Goal: Use online tool/utility: Utilize a website feature to perform a specific function

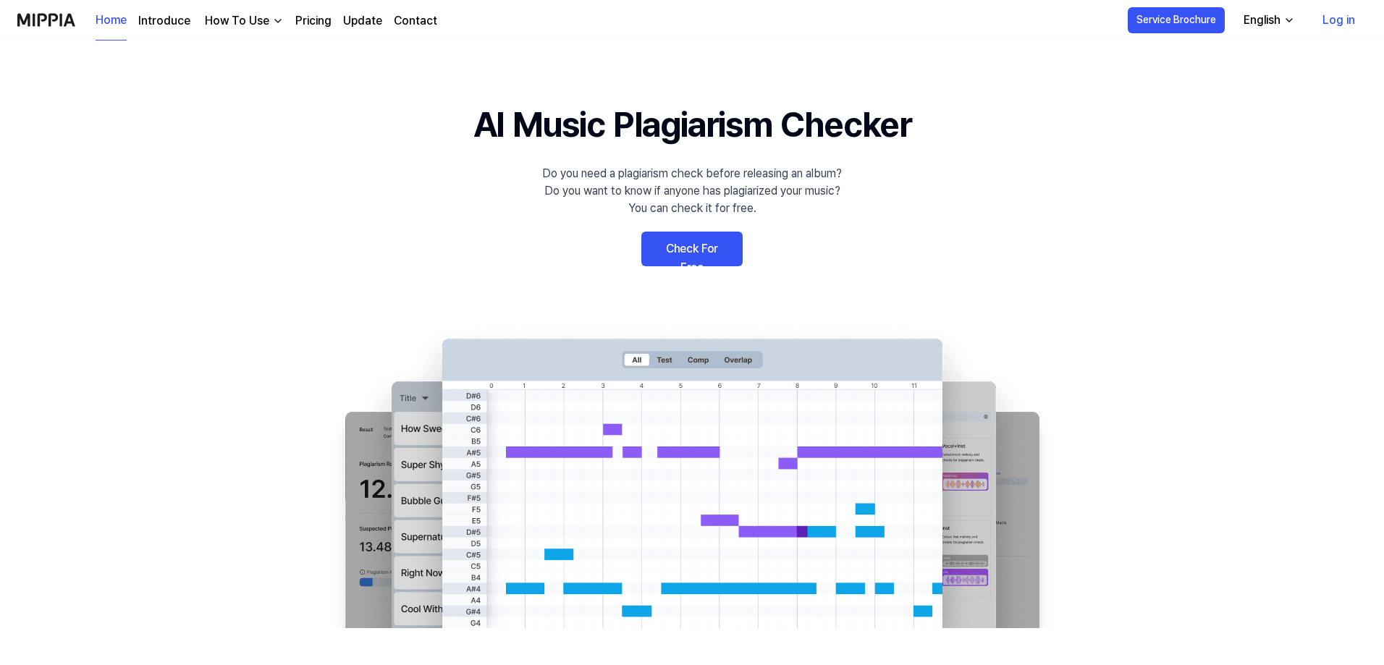
click at [686, 243] on link "Check For Free" at bounding box center [691, 249] width 101 height 35
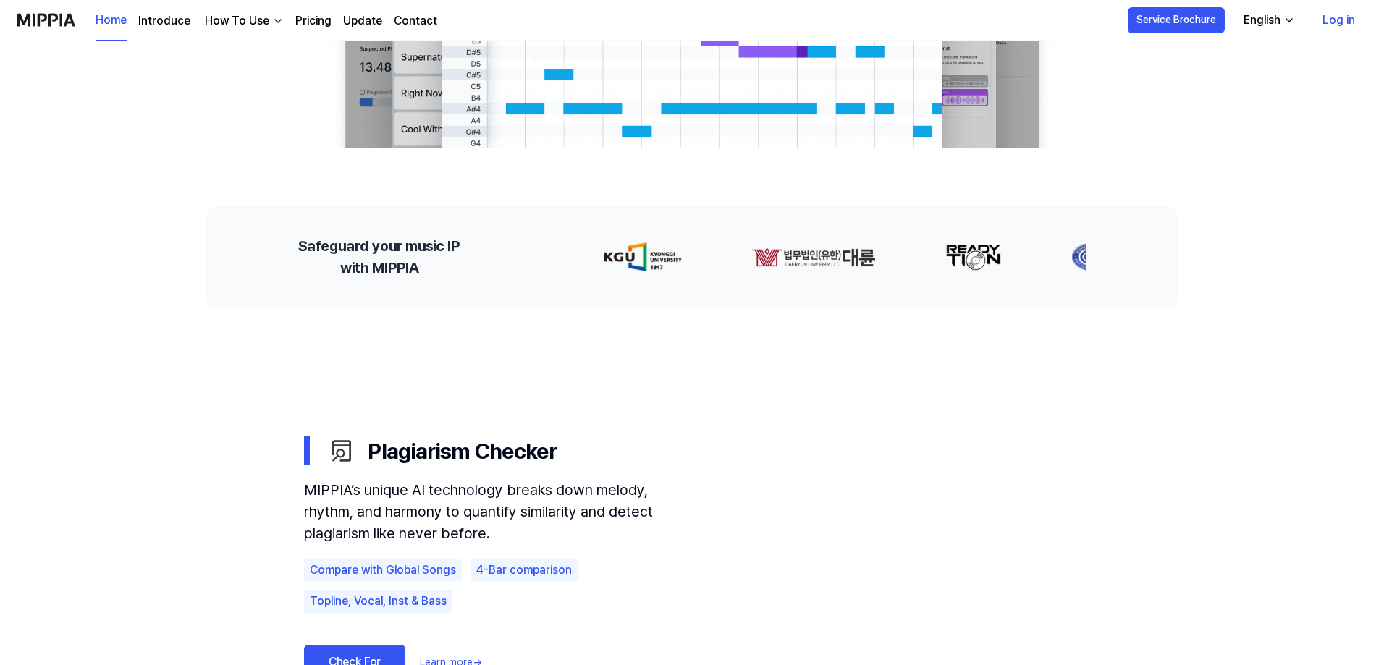
scroll to position [434, 0]
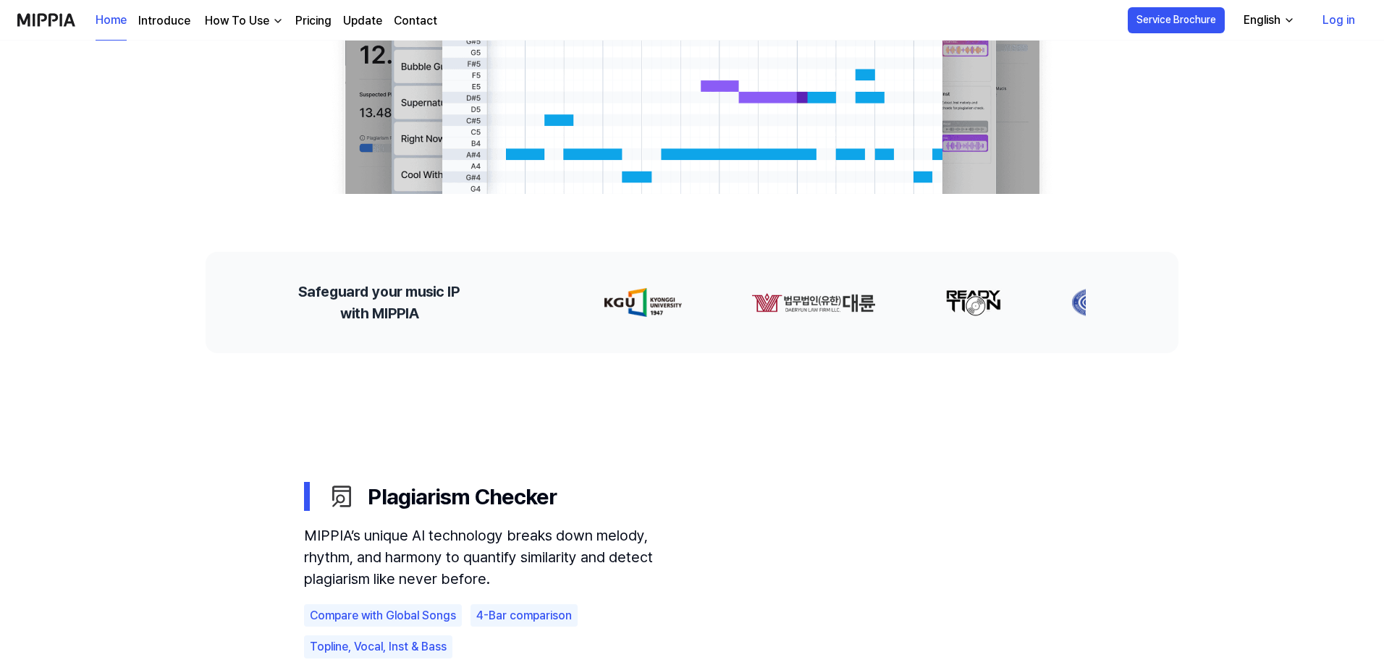
drag, startPoint x: 513, startPoint y: 250, endPoint x: 158, endPoint y: 180, distance: 362.5
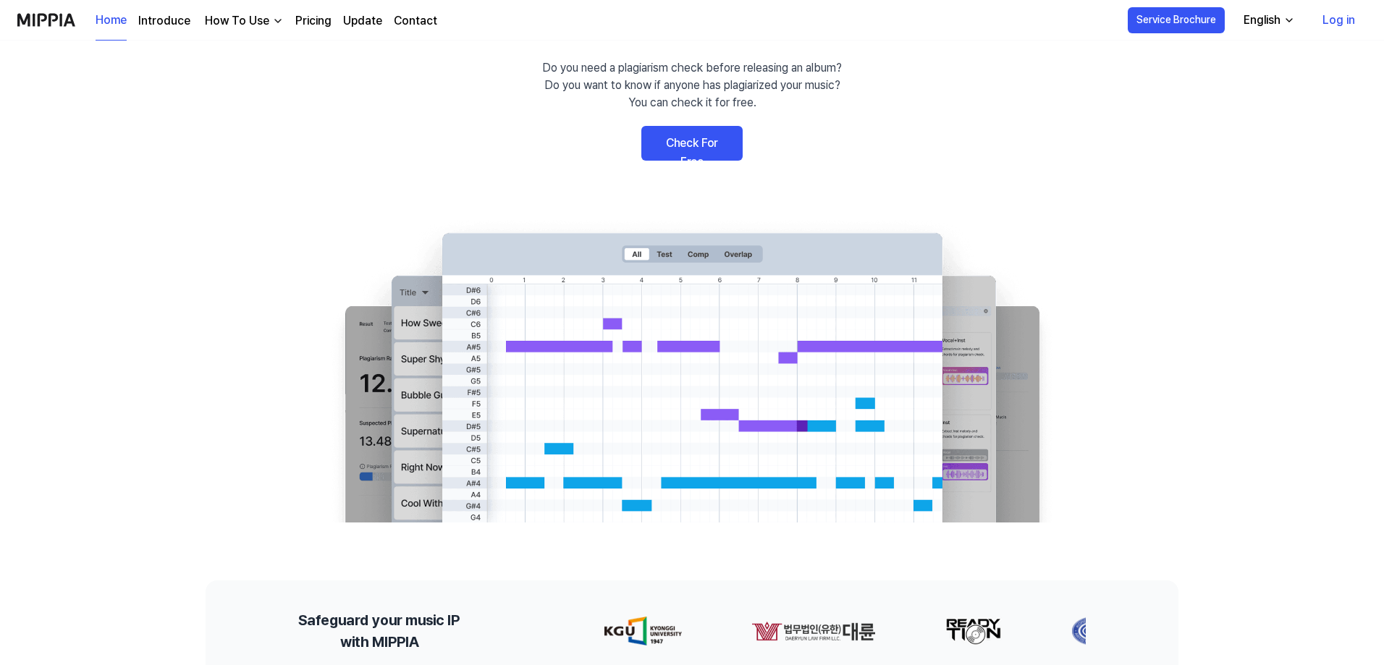
scroll to position [0, 0]
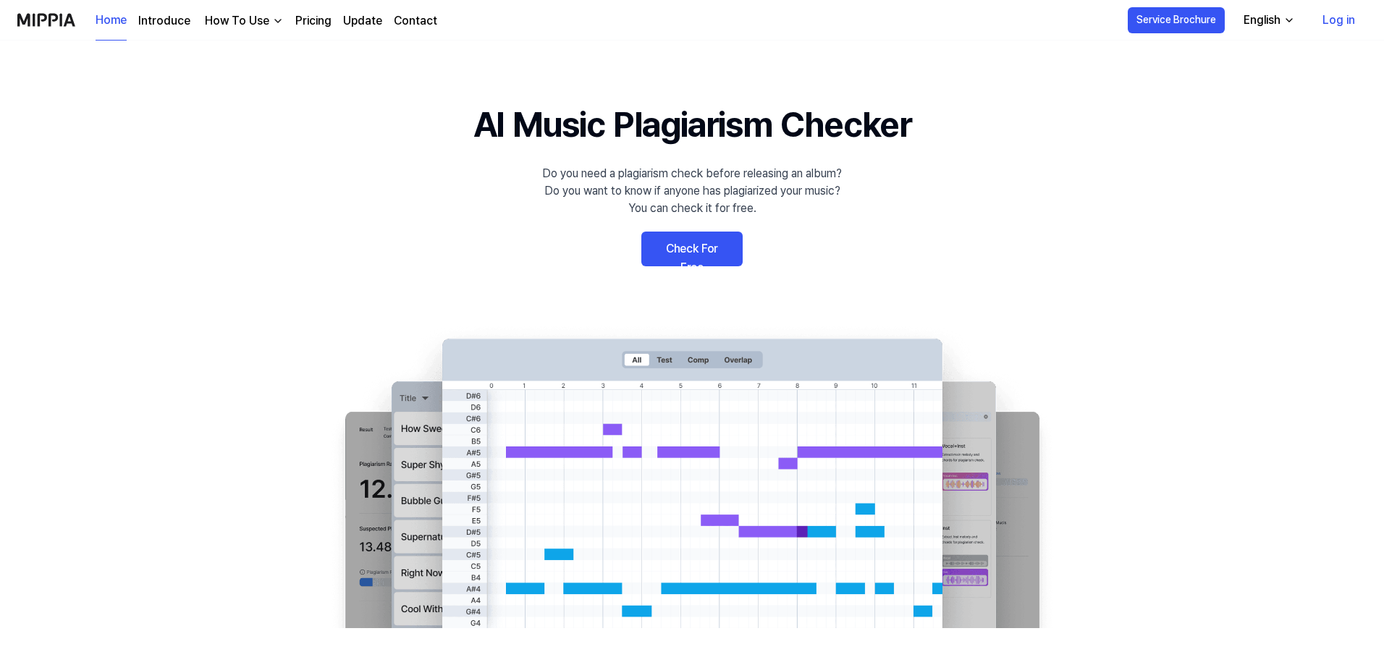
click at [693, 240] on link "Check For Free" at bounding box center [691, 249] width 101 height 35
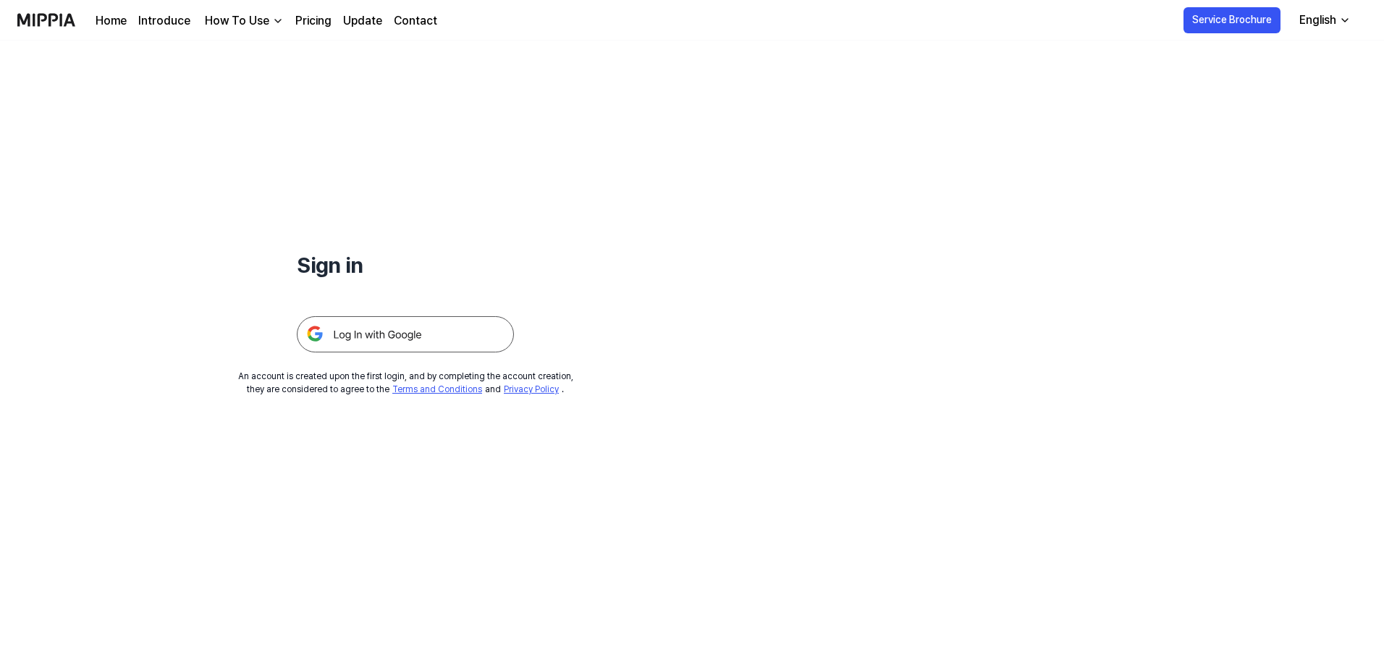
click at [463, 327] on img at bounding box center [405, 334] width 217 height 36
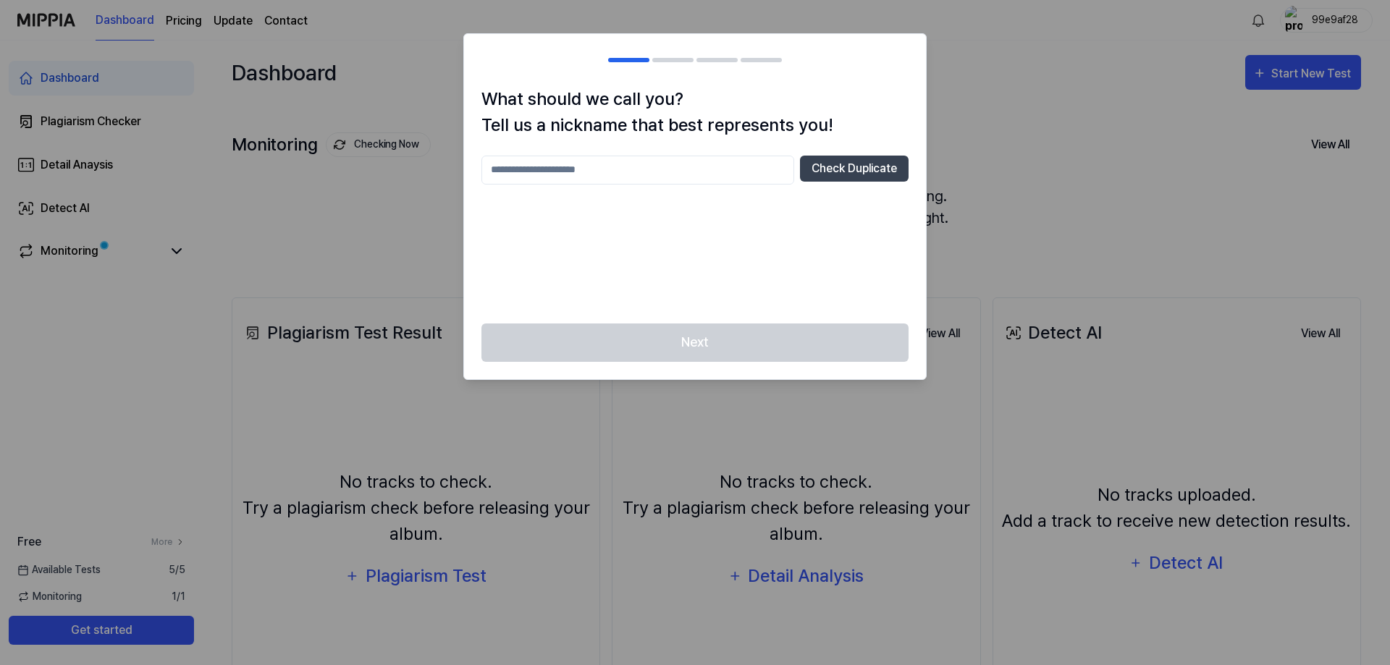
click at [694, 172] on input "text" at bounding box center [637, 170] width 313 height 29
type input "**********"
click at [872, 170] on button "Check Duplicate" at bounding box center [854, 169] width 109 height 26
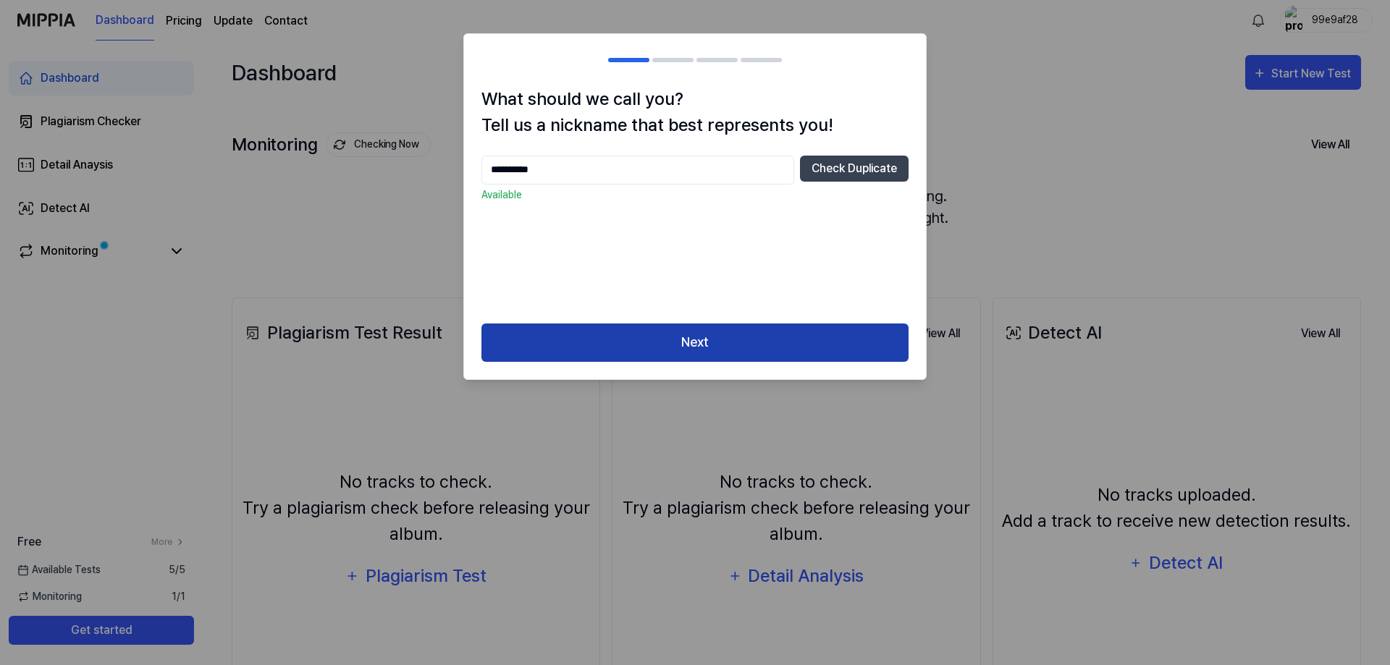
click at [805, 334] on button "Next" at bounding box center [694, 343] width 427 height 38
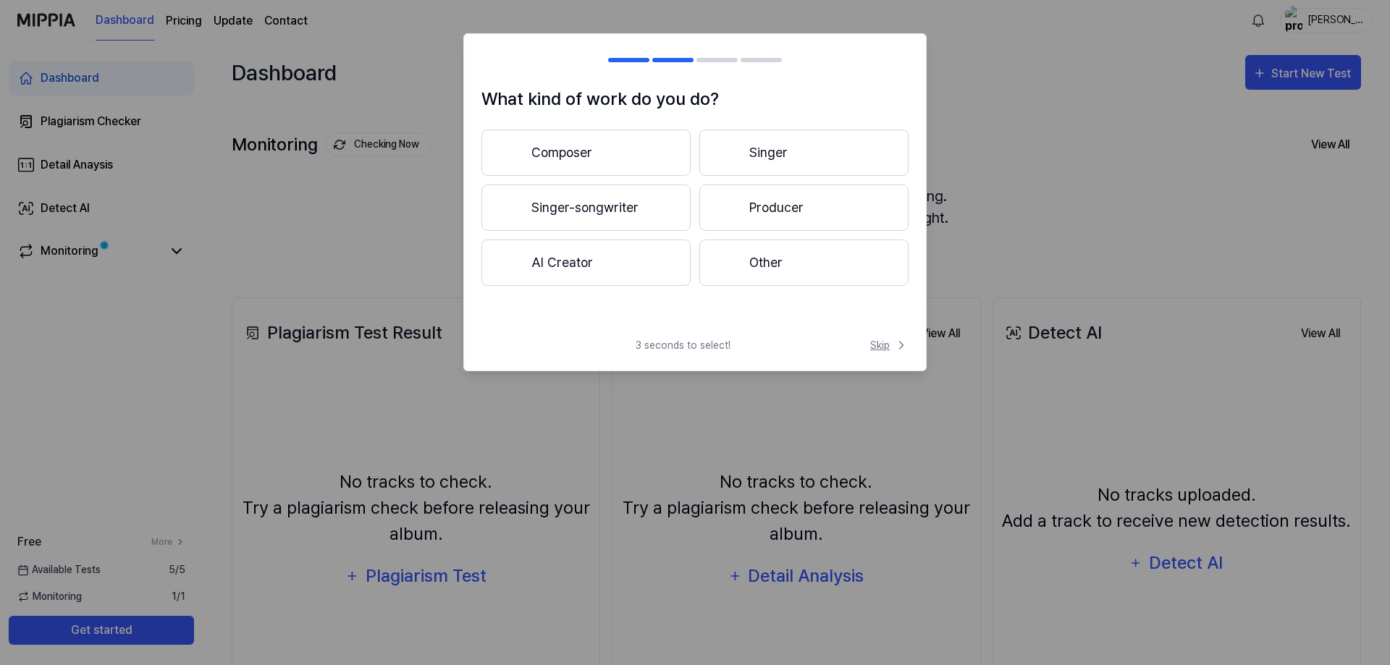
click at [888, 346] on span "Skip" at bounding box center [889, 345] width 38 height 15
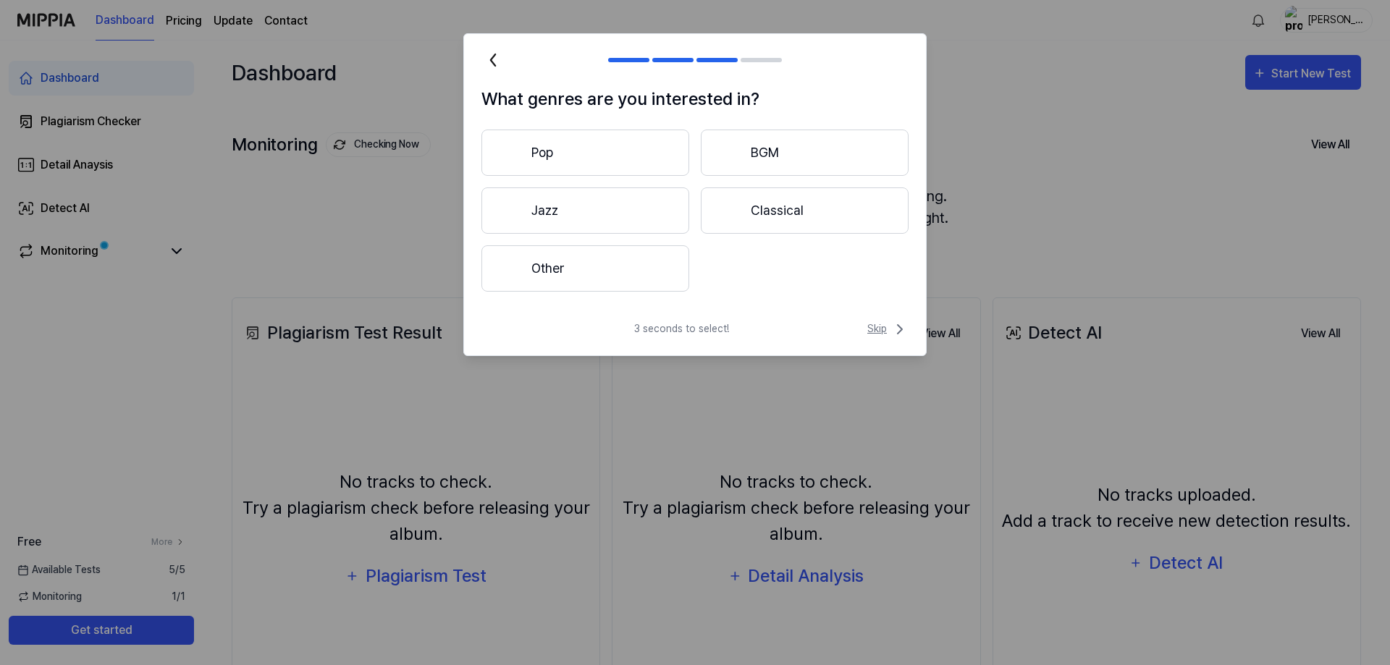
click at [875, 332] on span "Skip" at bounding box center [887, 329] width 41 height 17
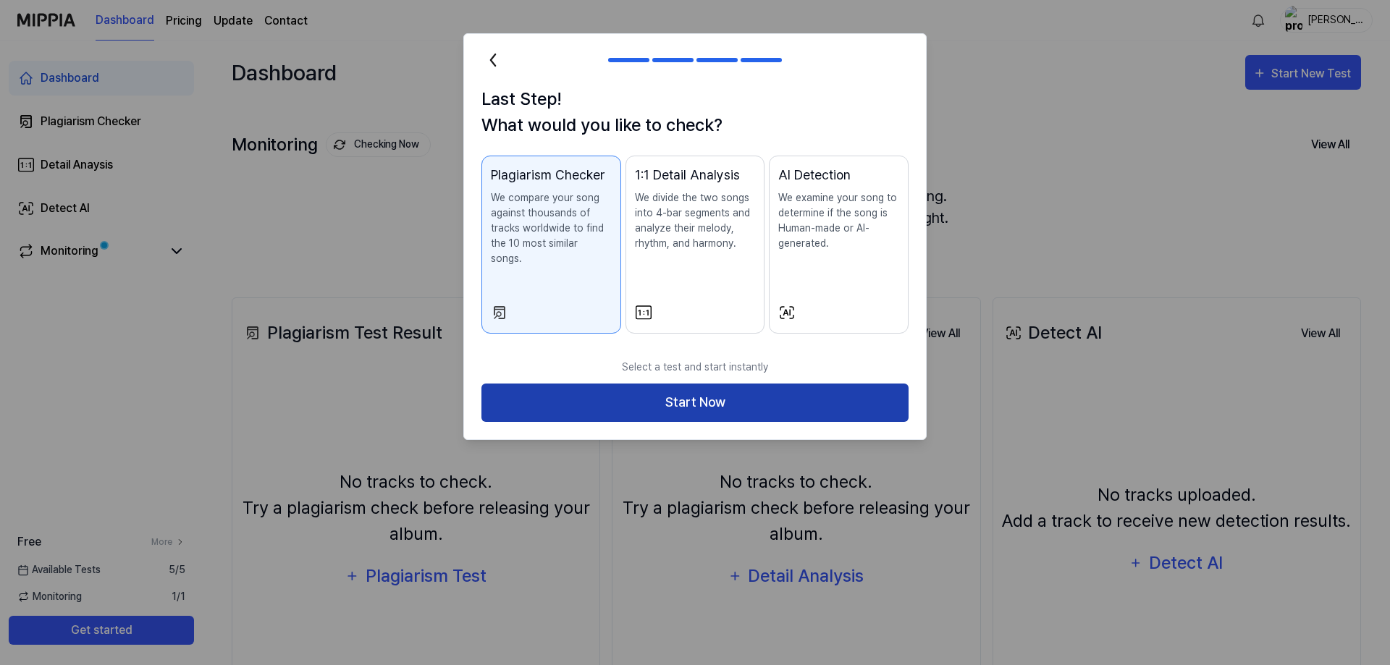
click at [679, 384] on button "Start Now" at bounding box center [694, 403] width 427 height 38
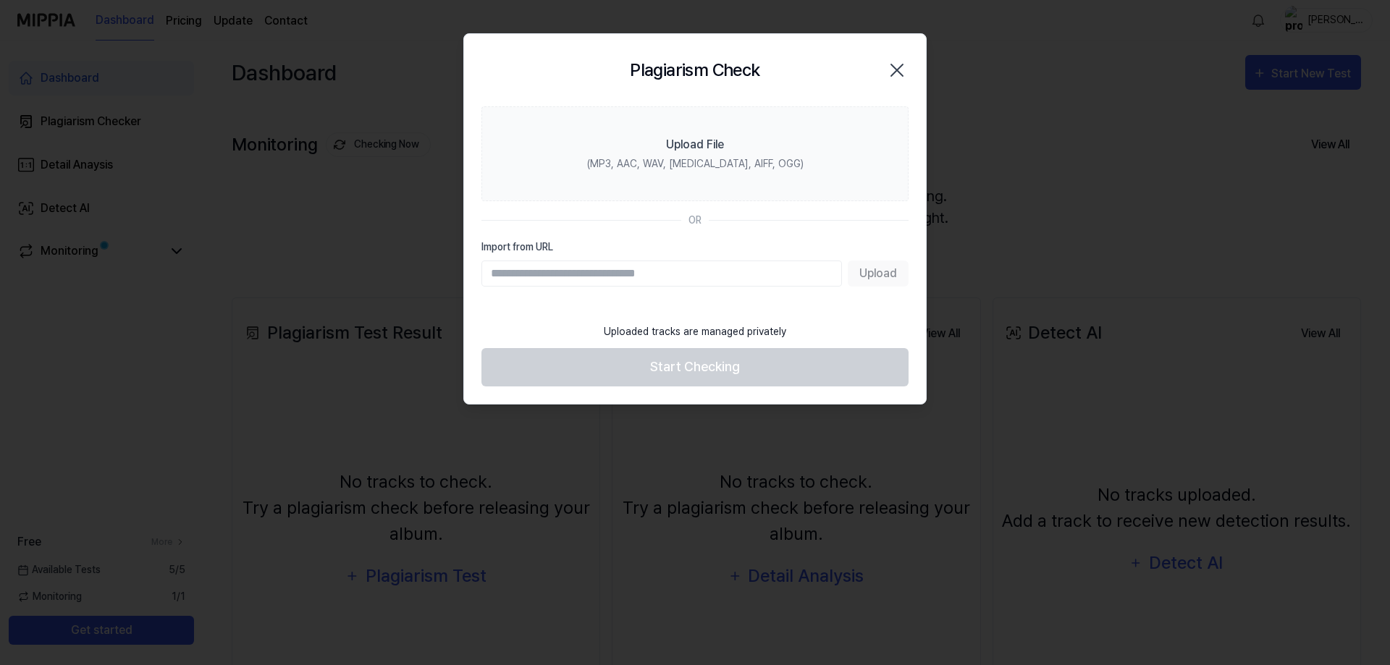
click at [902, 62] on icon "button" at bounding box center [896, 70] width 23 height 23
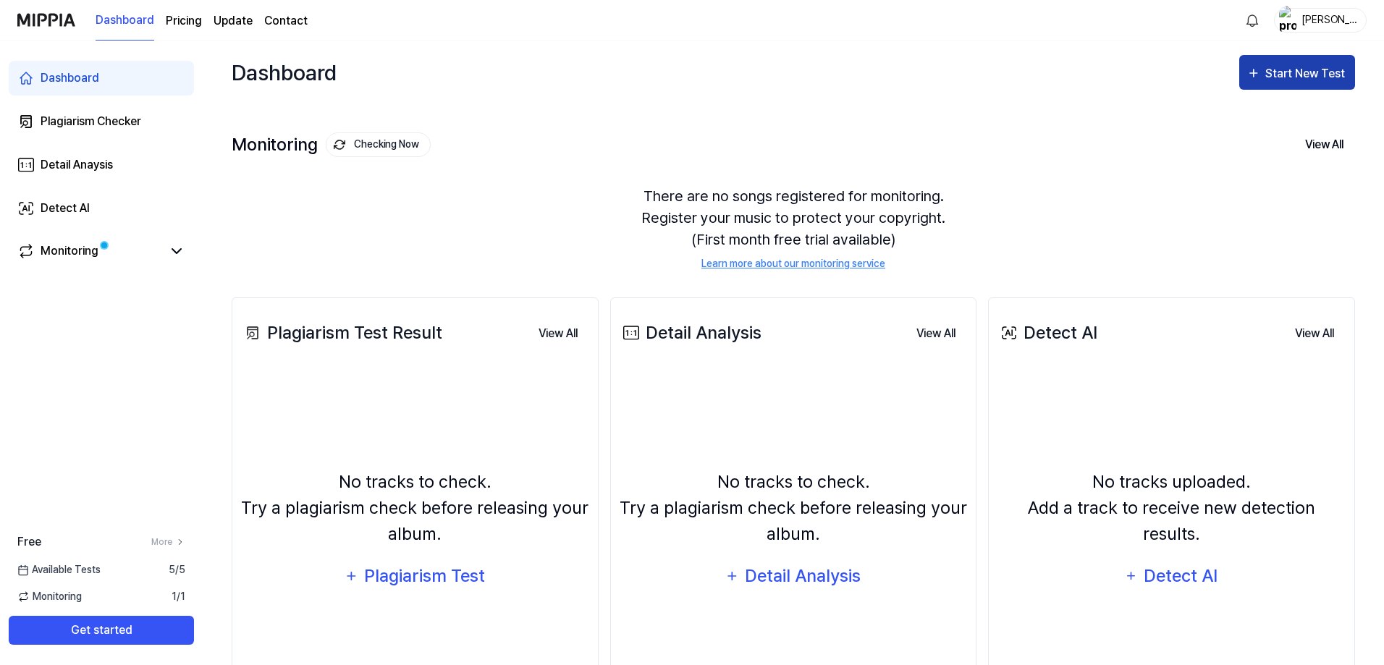
click at [1307, 69] on div "Start New Test" at bounding box center [1306, 73] width 83 height 19
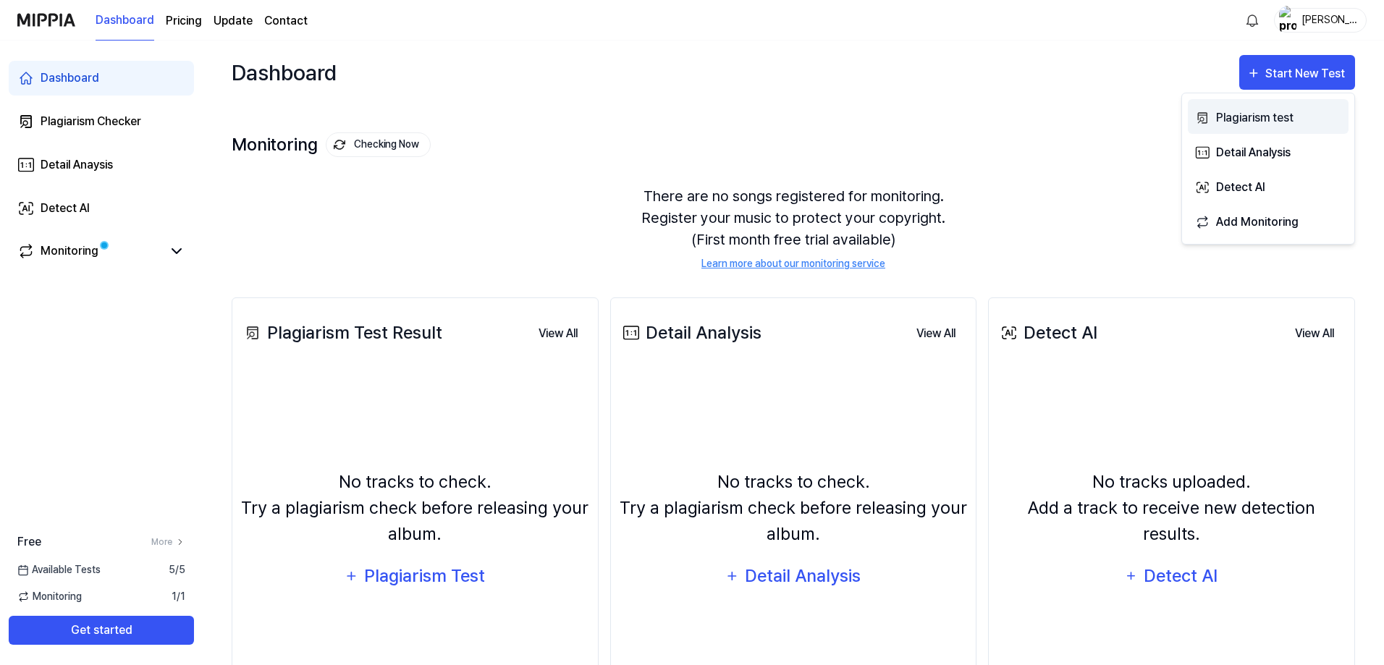
click at [1306, 116] on div "Plagiarism test" at bounding box center [1279, 118] width 126 height 19
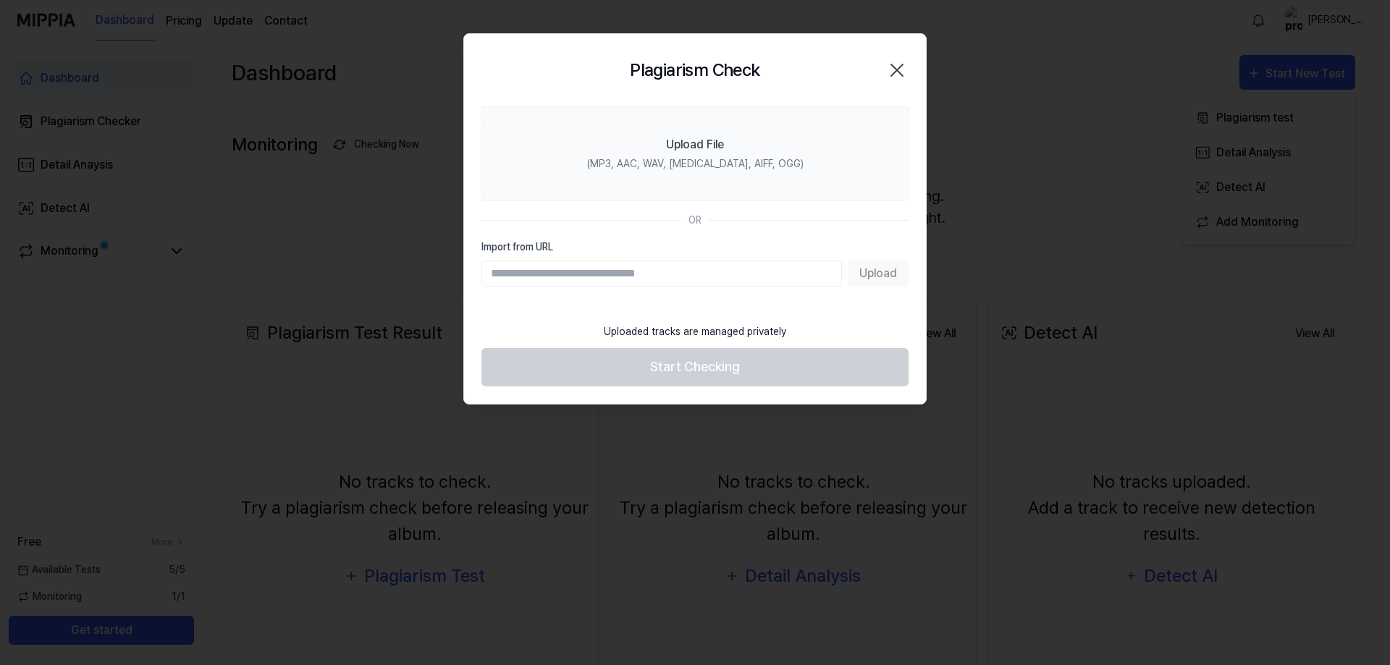
click at [754, 429] on div at bounding box center [695, 332] width 1390 height 665
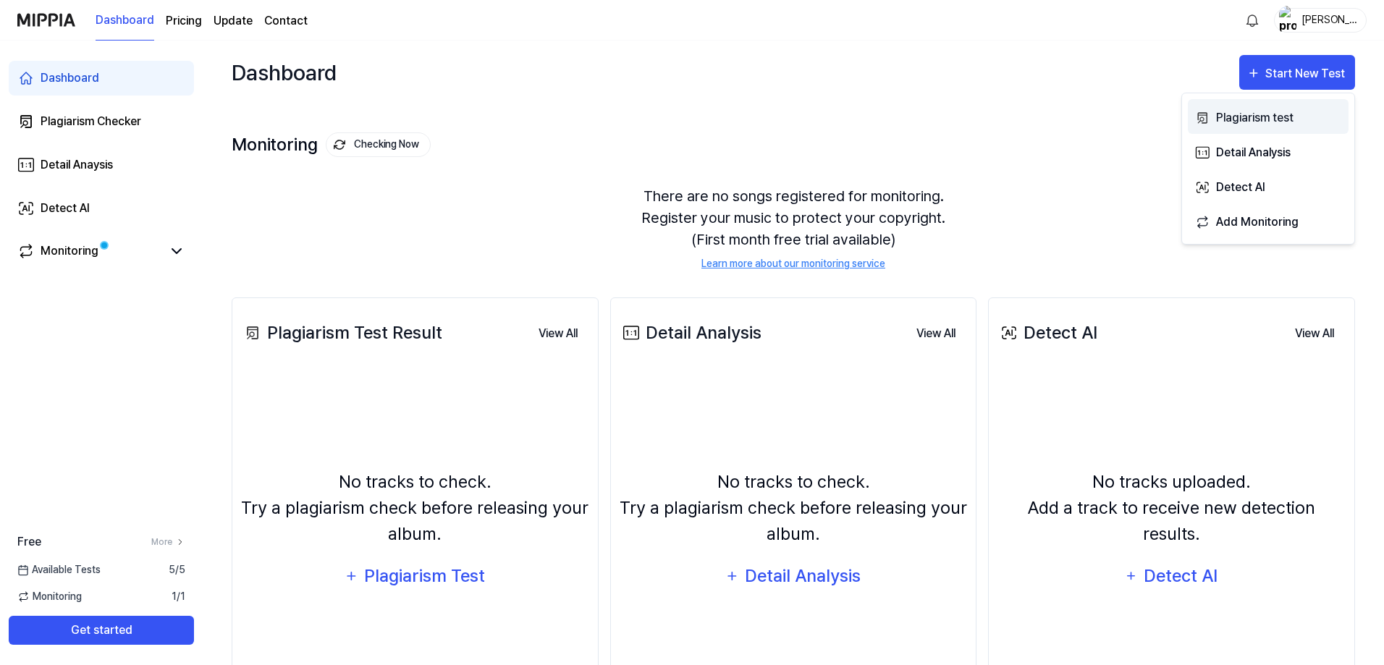
click at [1246, 119] on div "Plagiarism test" at bounding box center [1279, 118] width 126 height 19
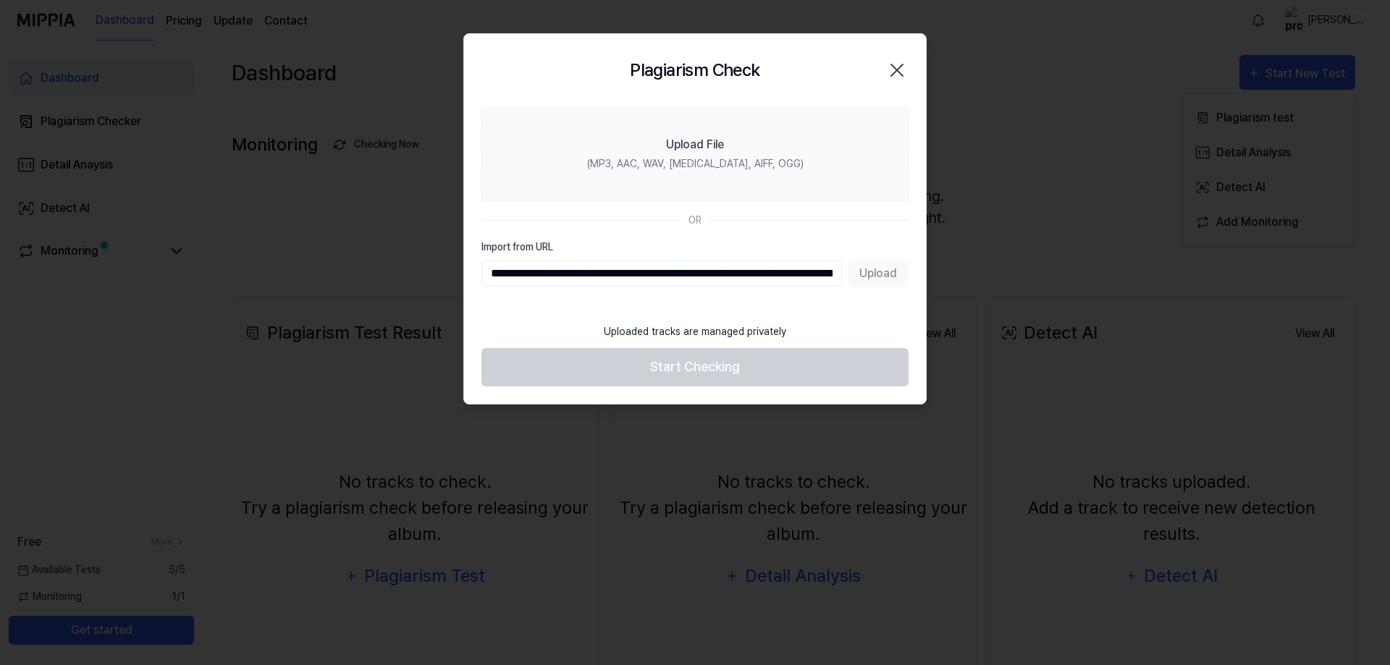
scroll to position [0, 249]
type input "**********"
click at [884, 269] on button "Upload" at bounding box center [878, 274] width 61 height 26
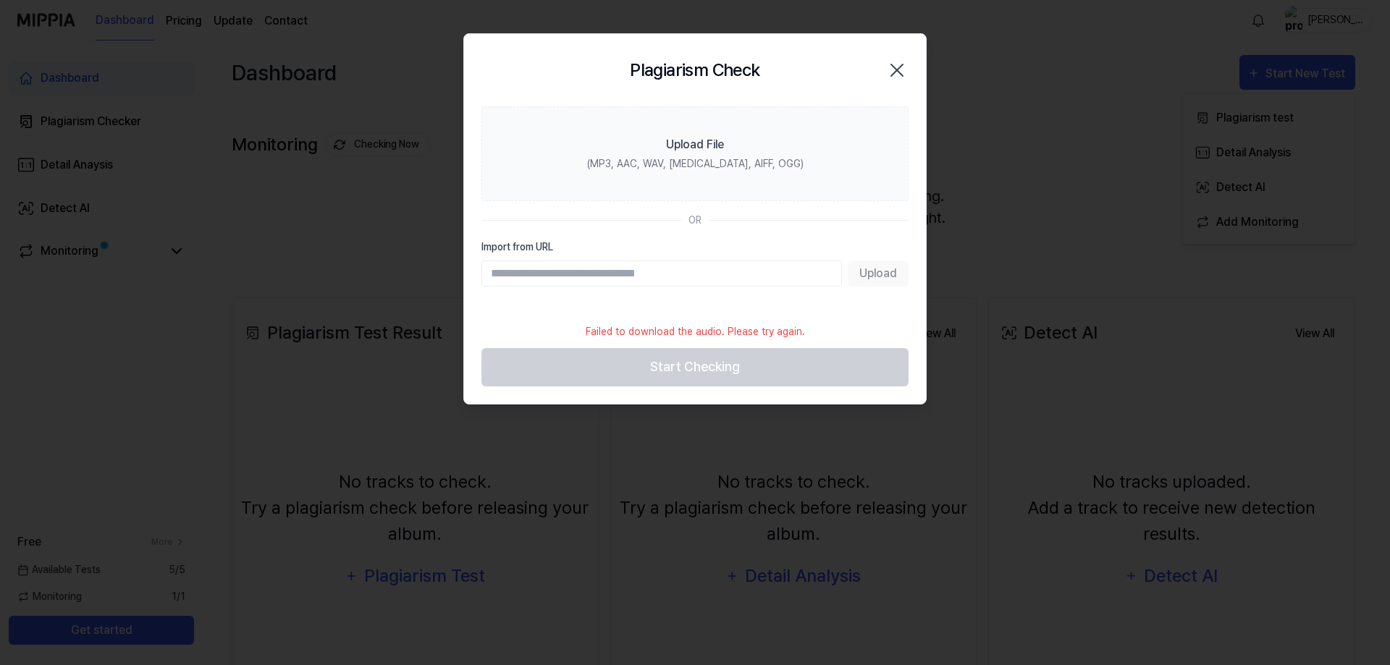
paste input "**********"
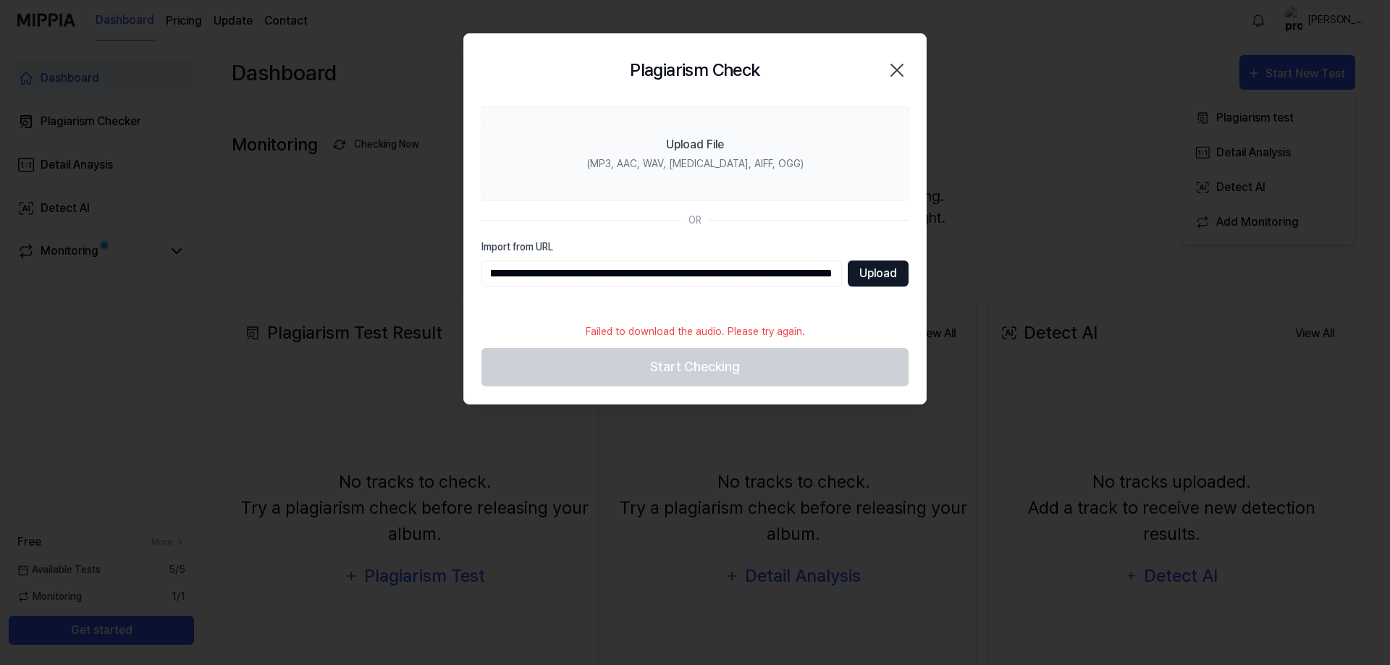
type input "**********"
click at [866, 270] on button "Upload" at bounding box center [878, 274] width 61 height 26
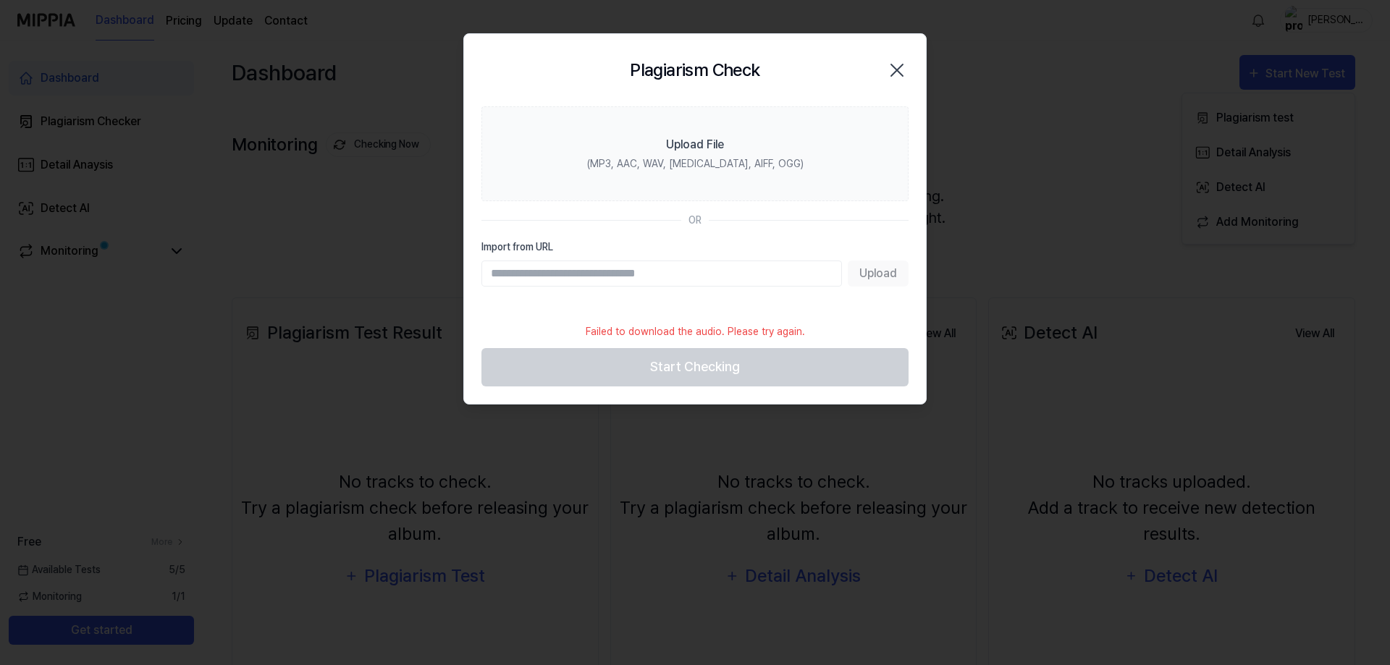
click at [902, 75] on icon "button" at bounding box center [897, 70] width 12 height 12
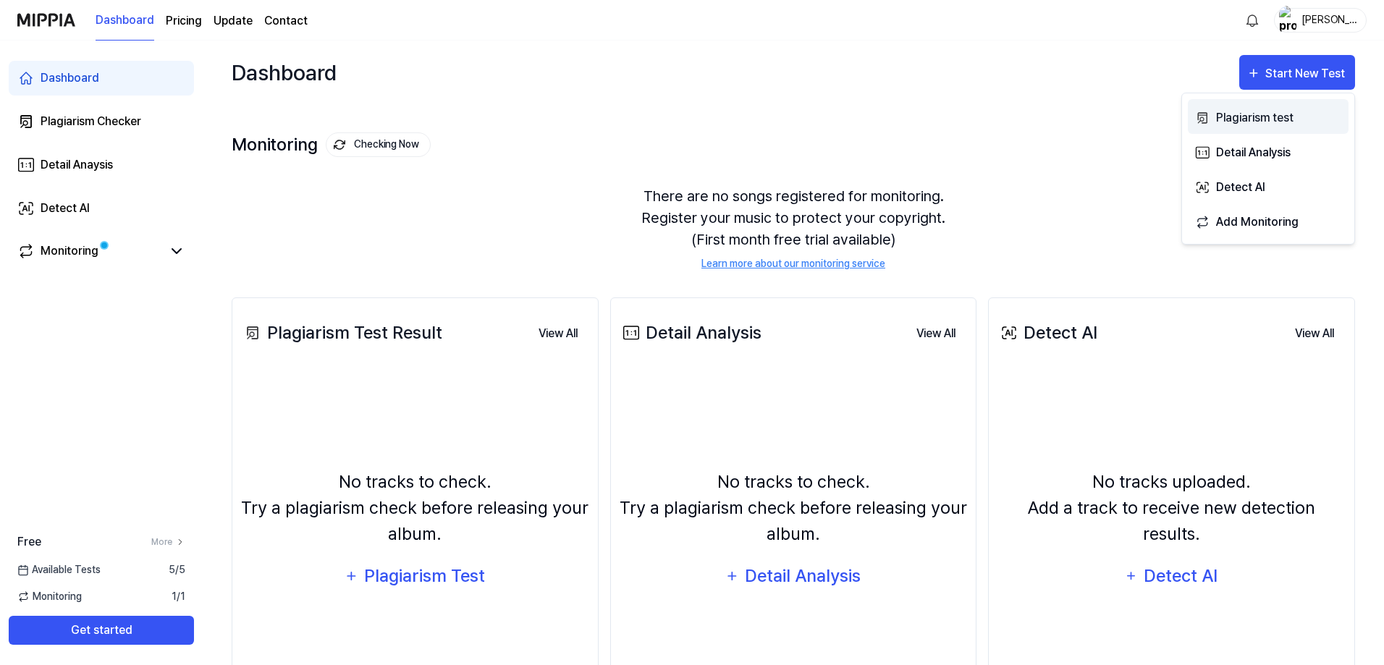
click at [1271, 122] on div "Plagiarism test" at bounding box center [1279, 118] width 126 height 19
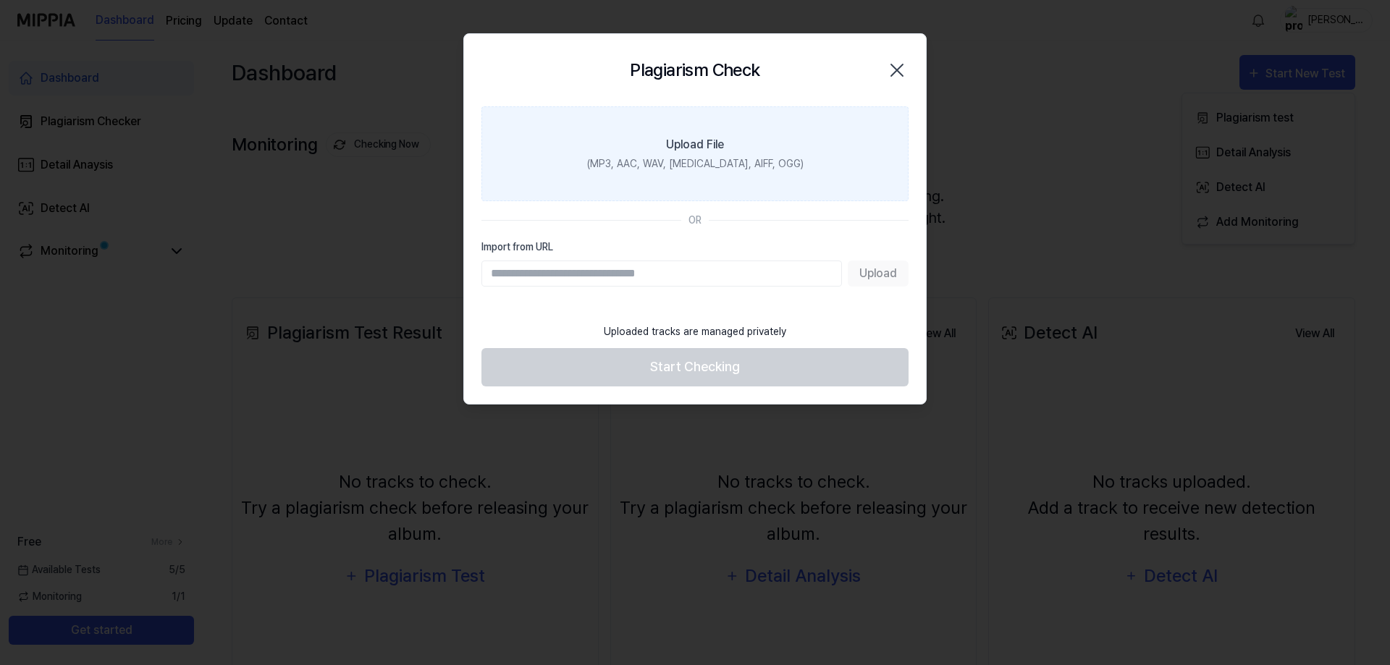
click at [896, 75] on icon "button" at bounding box center [896, 70] width 23 height 23
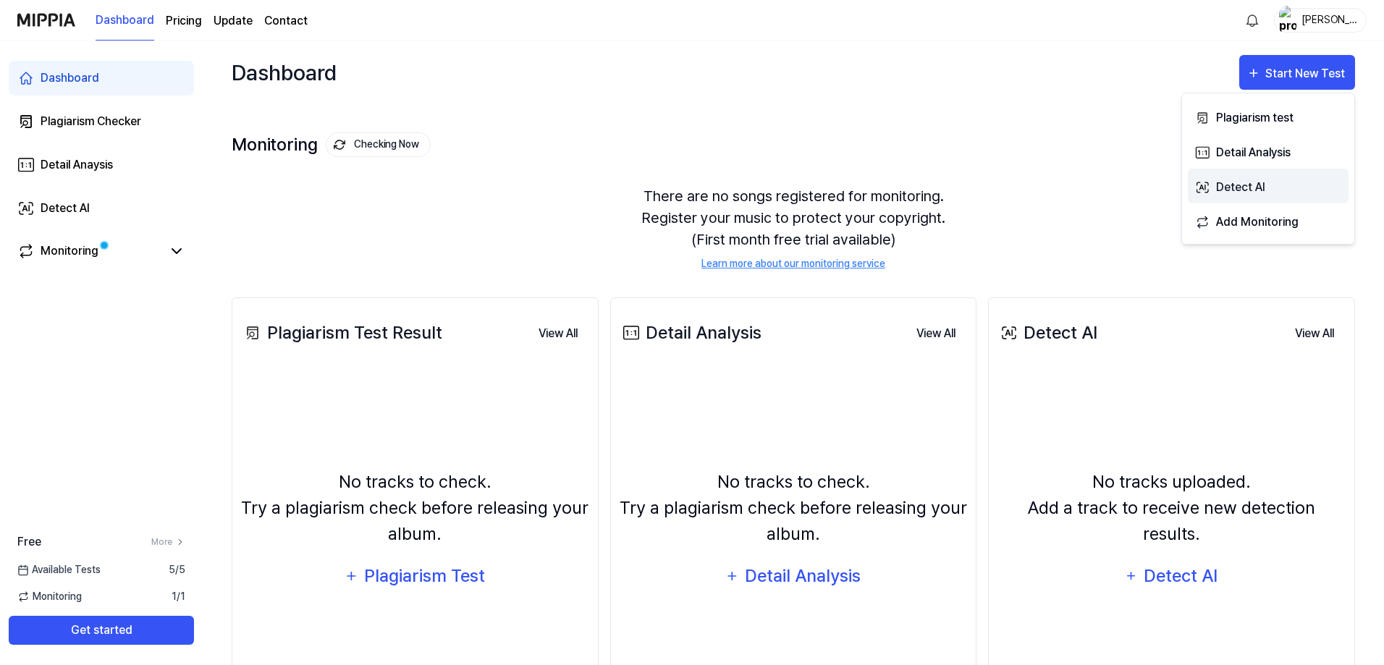
click at [1262, 193] on div "Detect AI" at bounding box center [1279, 187] width 126 height 19
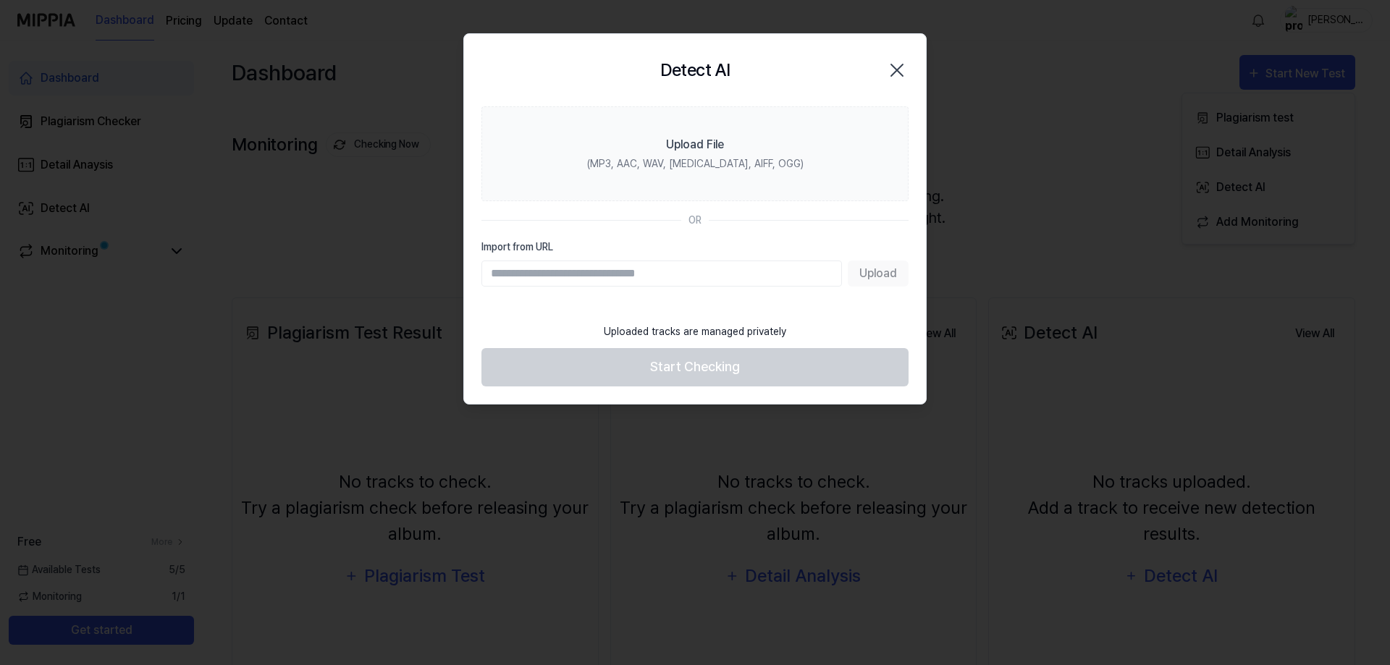
click at [896, 65] on icon "button" at bounding box center [896, 70] width 23 height 23
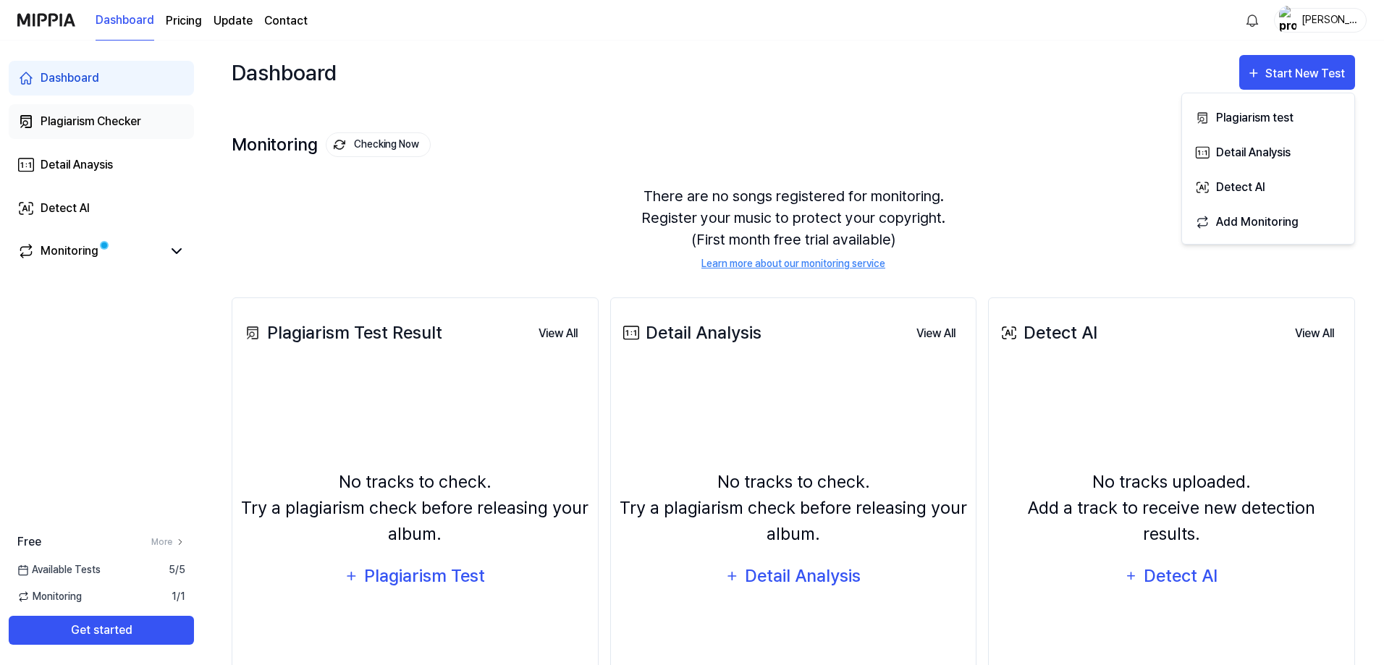
click at [139, 124] on div "Plagiarism Checker" at bounding box center [91, 121] width 101 height 17
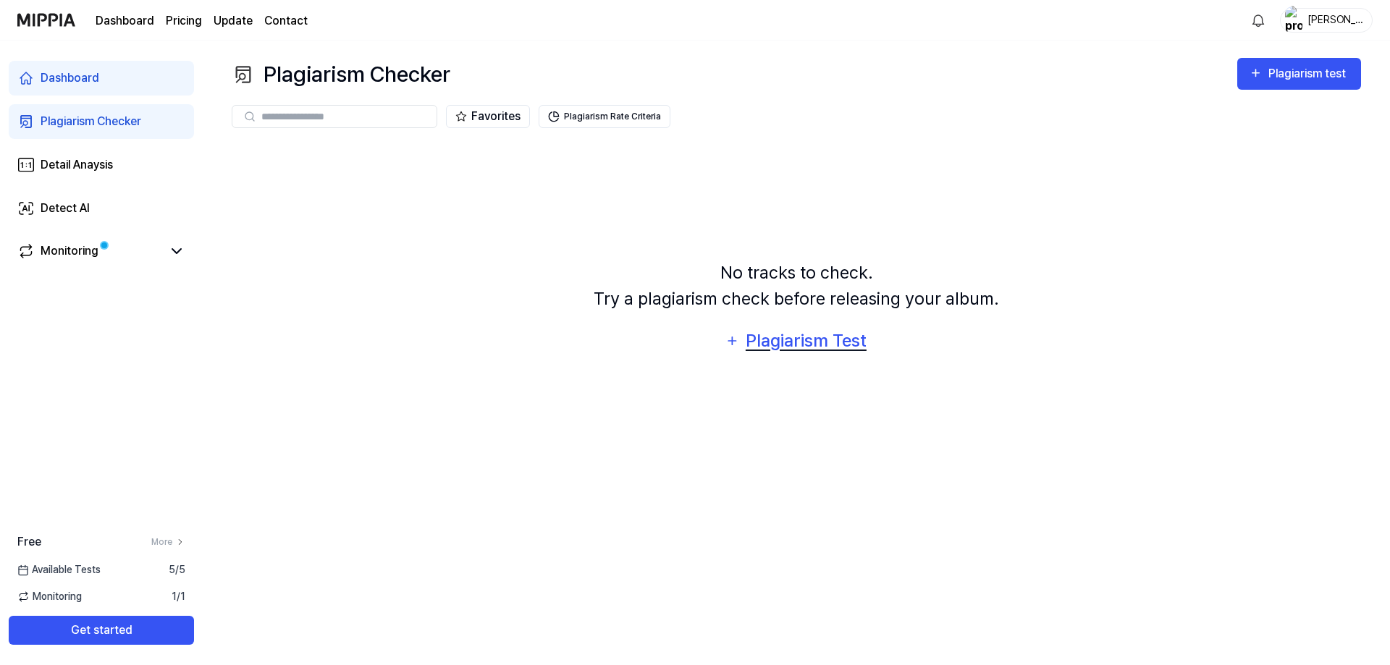
click at [817, 337] on div "Plagiarism Test" at bounding box center [805, 341] width 123 height 28
